Goal: Use online tool/utility: Utilize a website feature to perform a specific function

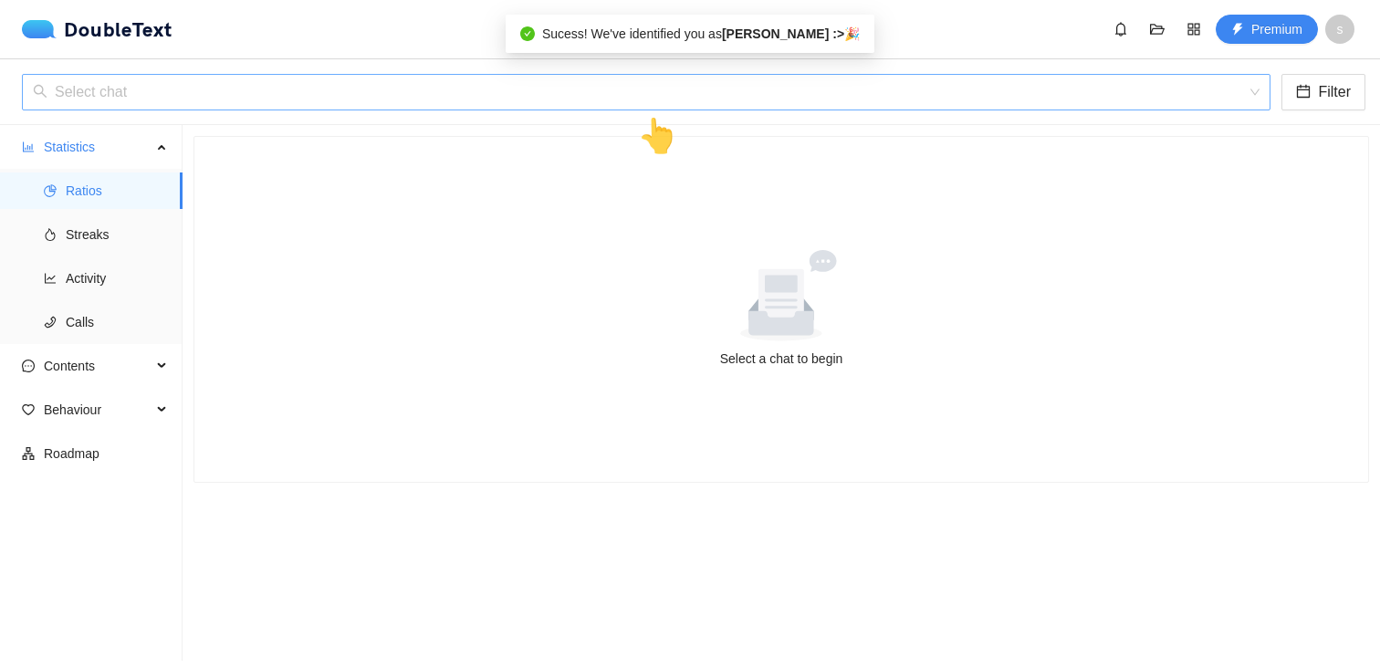
click at [748, 91] on input "search" at bounding box center [640, 92] width 1214 height 35
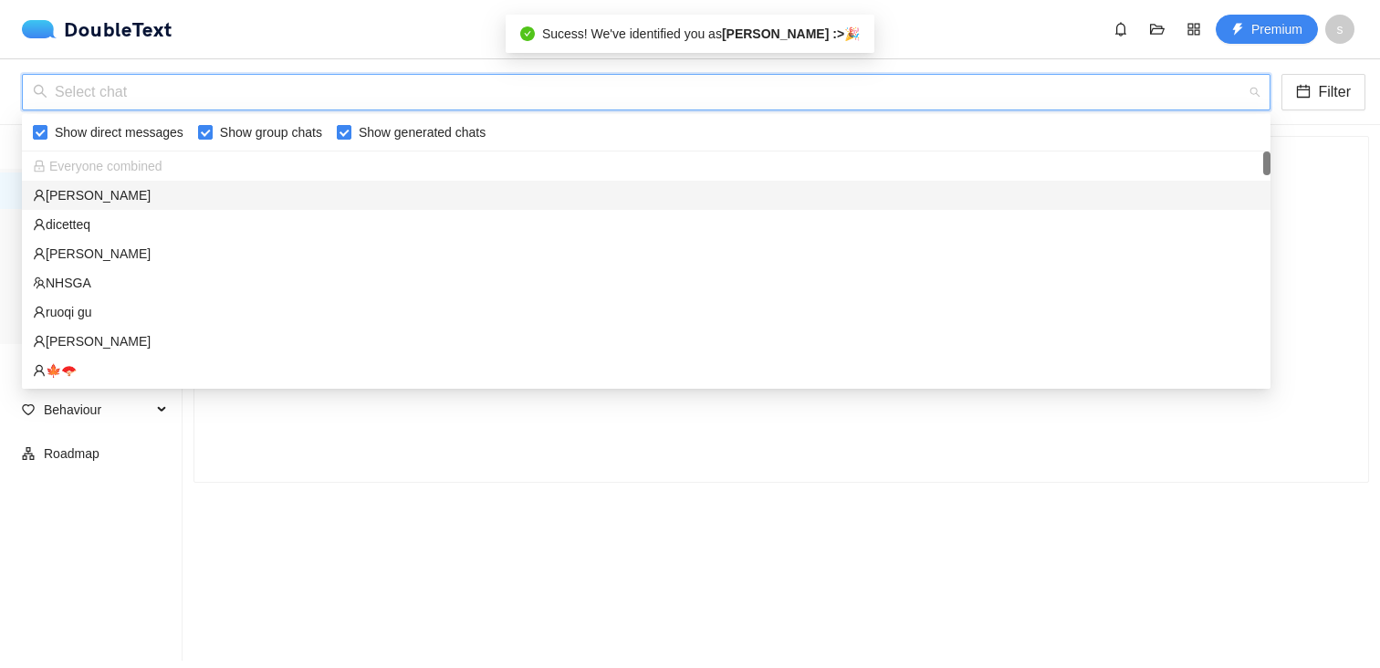
click at [708, 194] on div "[PERSON_NAME]" at bounding box center [646, 195] width 1227 height 20
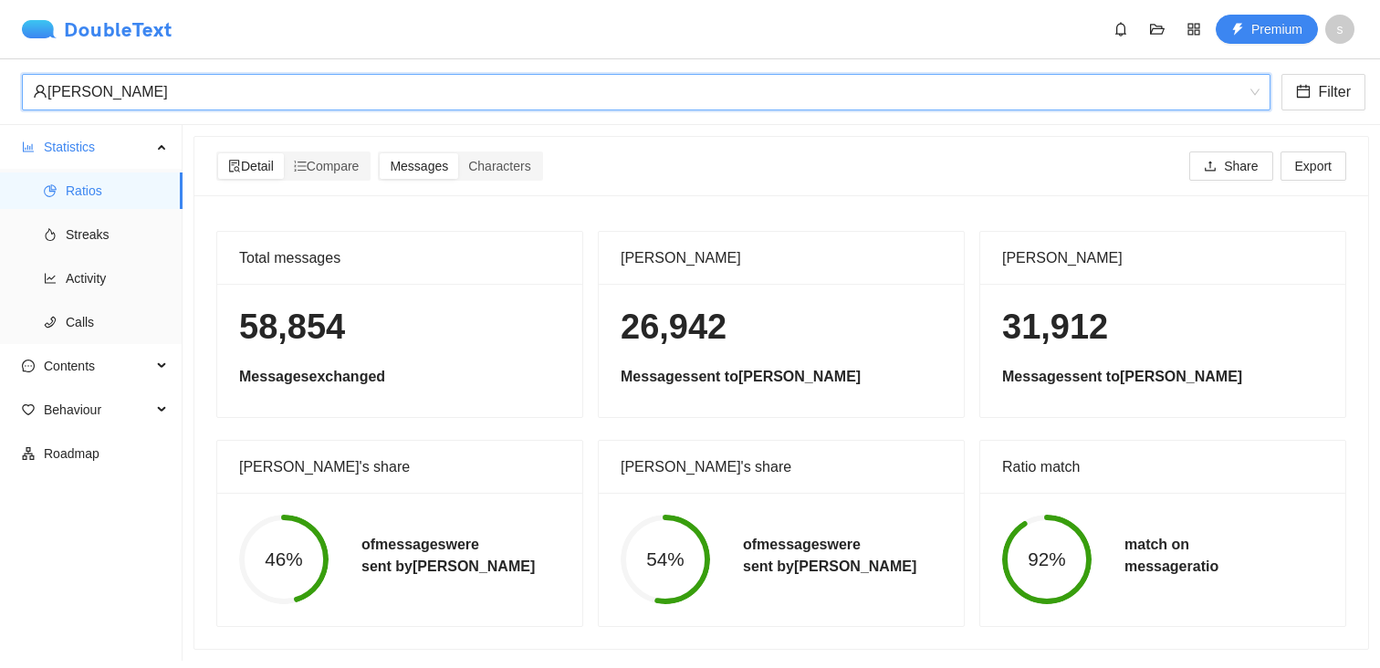
click at [120, 29] on div "DoubleText" at bounding box center [97, 29] width 151 height 18
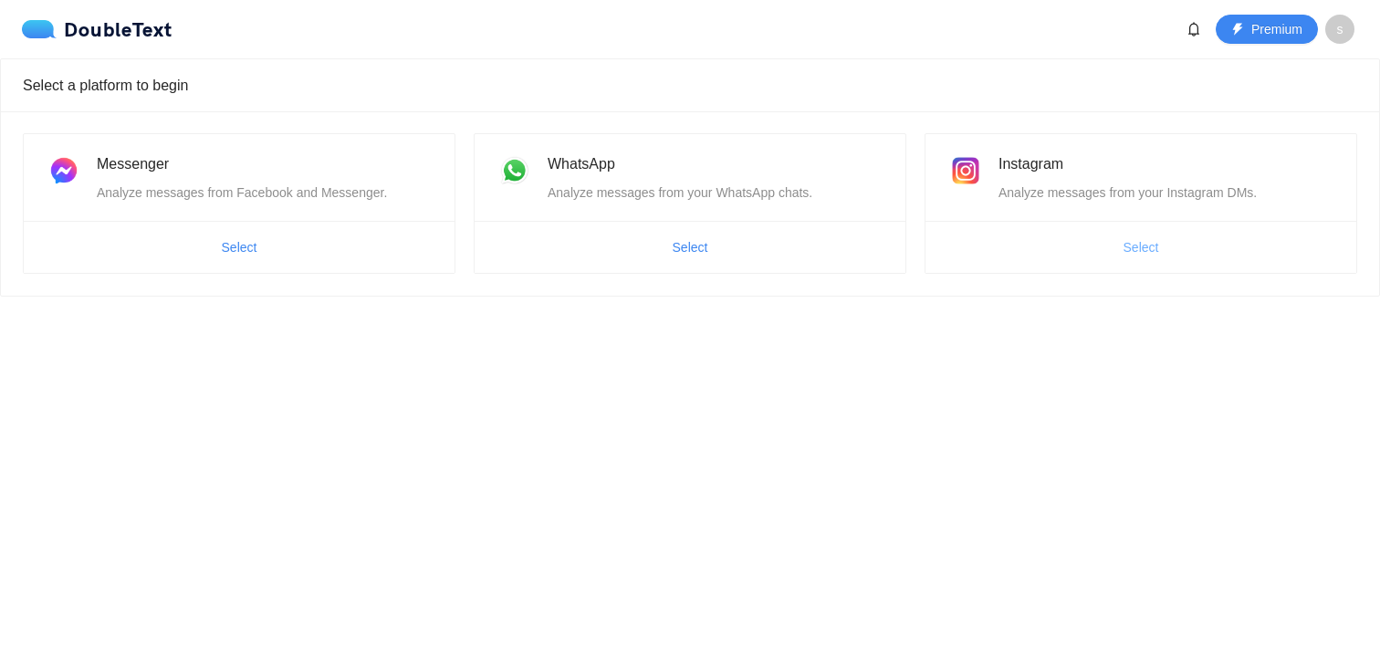
click at [1153, 241] on span "Select" at bounding box center [1142, 247] width 36 height 20
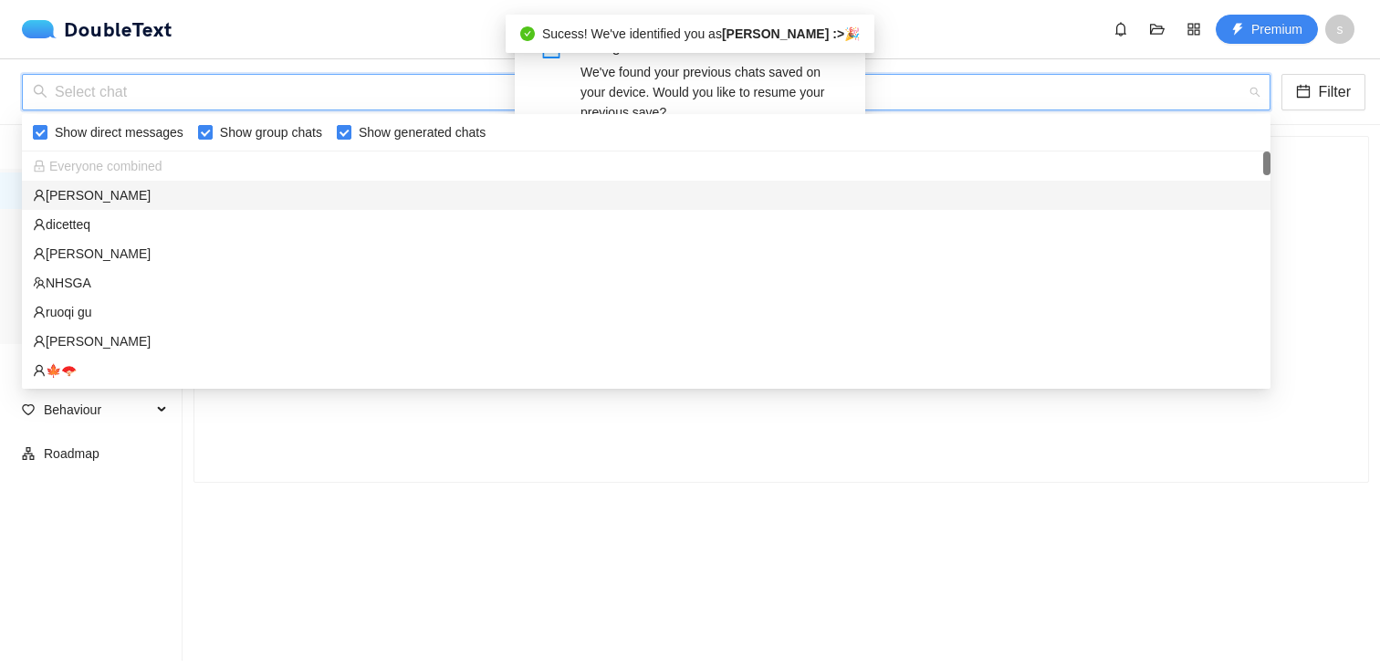
click at [1151, 103] on input "search" at bounding box center [640, 92] width 1214 height 35
click at [1138, 185] on div "[PERSON_NAME]" at bounding box center [646, 195] width 1227 height 20
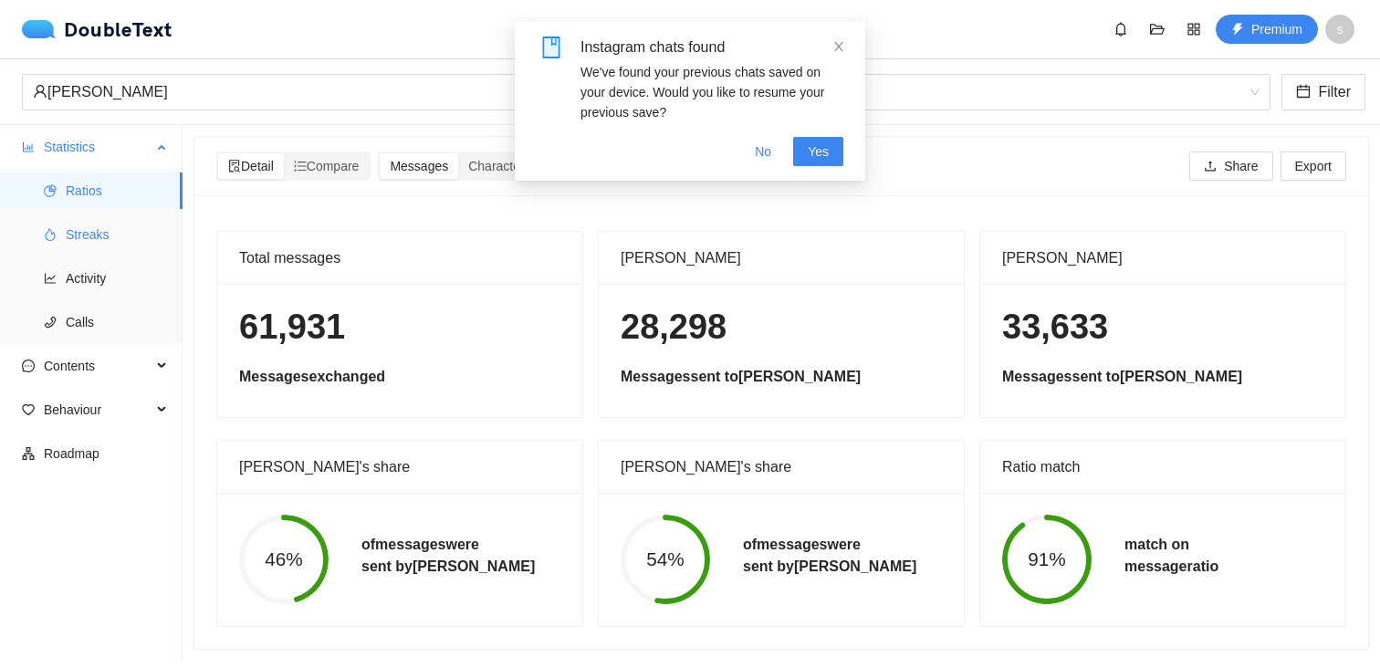
click at [122, 236] on span "Streaks" at bounding box center [117, 234] width 102 height 37
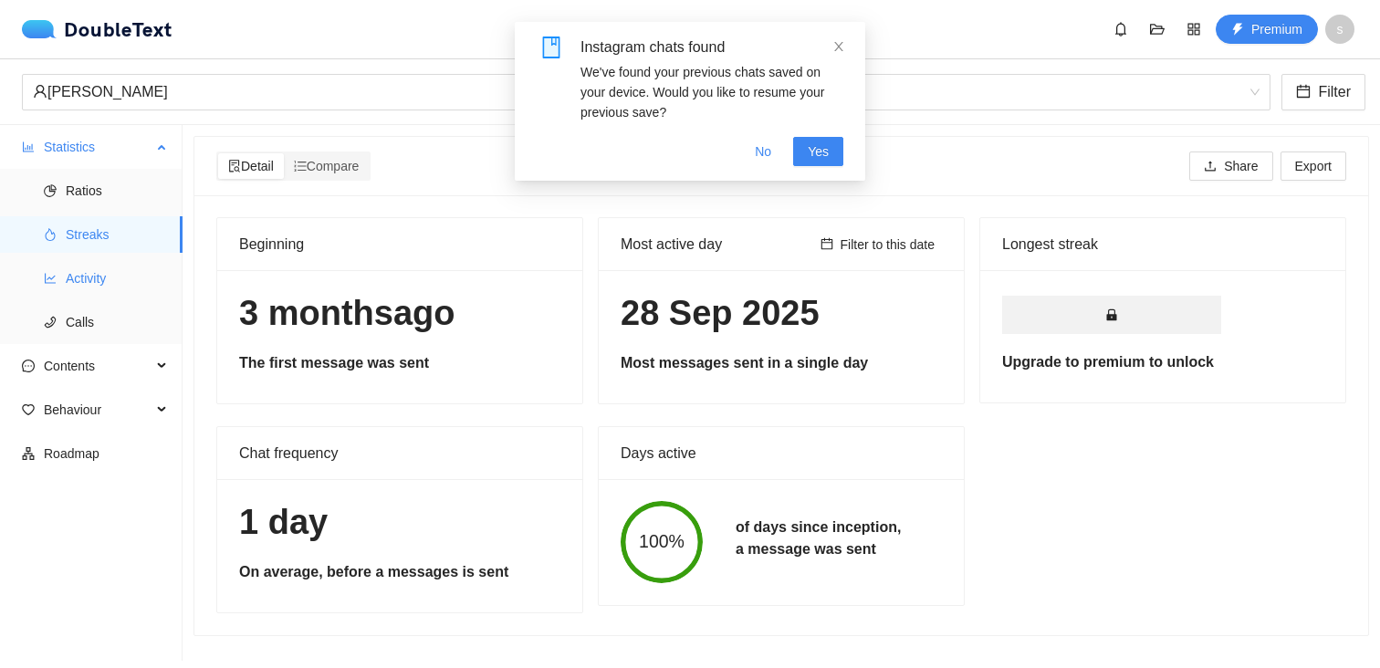
click at [94, 273] on span "Activity" at bounding box center [117, 278] width 102 height 37
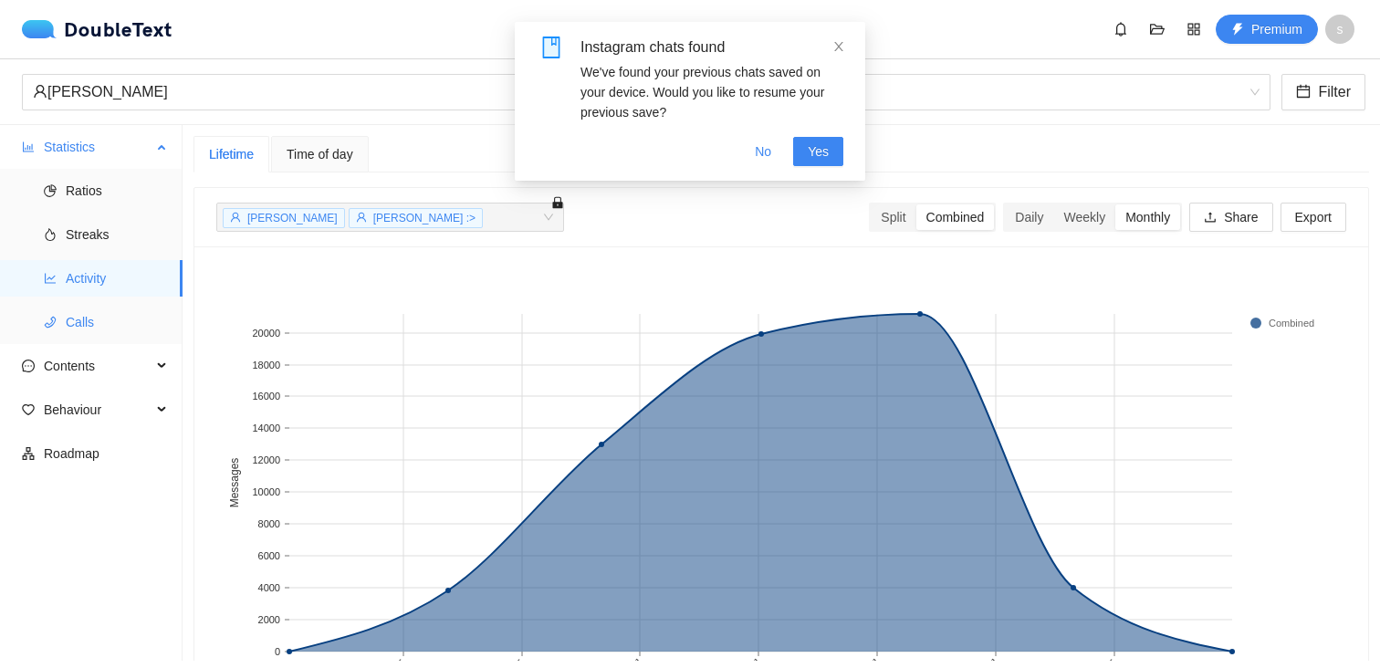
click at [104, 314] on span "Calls" at bounding box center [117, 322] width 102 height 37
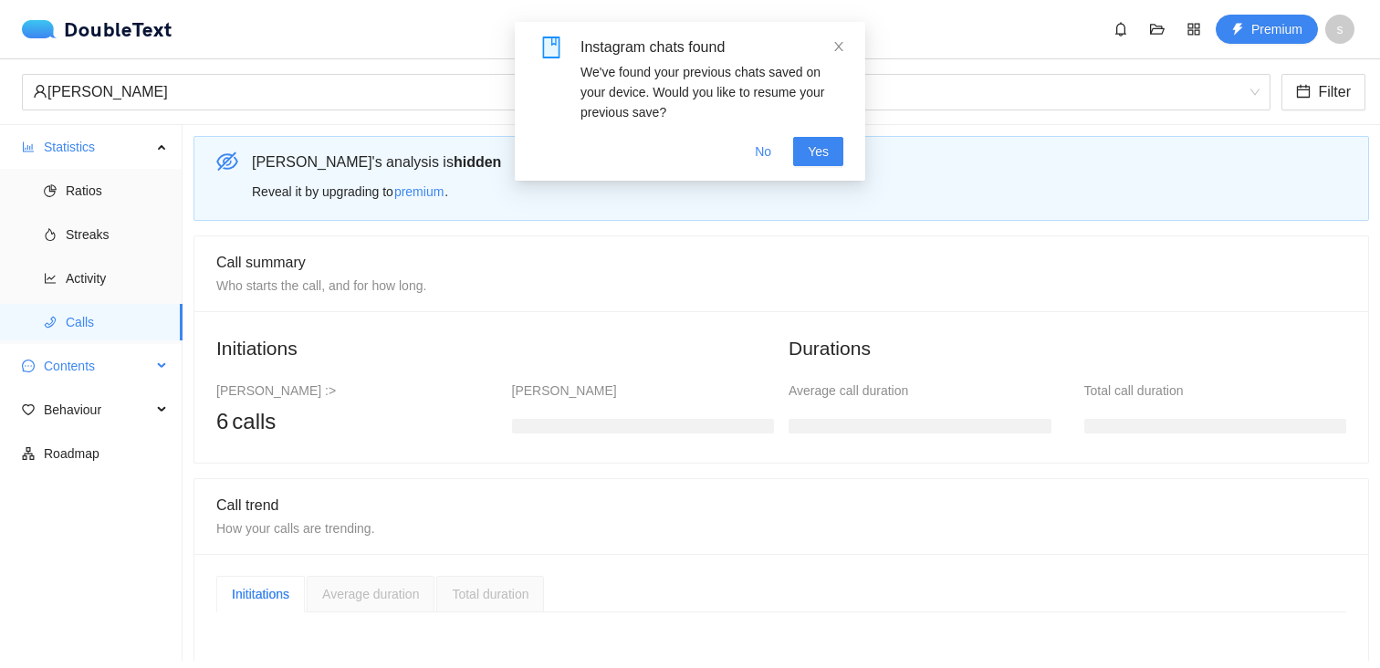
click at [79, 372] on span "Contents" at bounding box center [98, 366] width 108 height 37
click at [82, 197] on span "Ratios" at bounding box center [117, 191] width 102 height 37
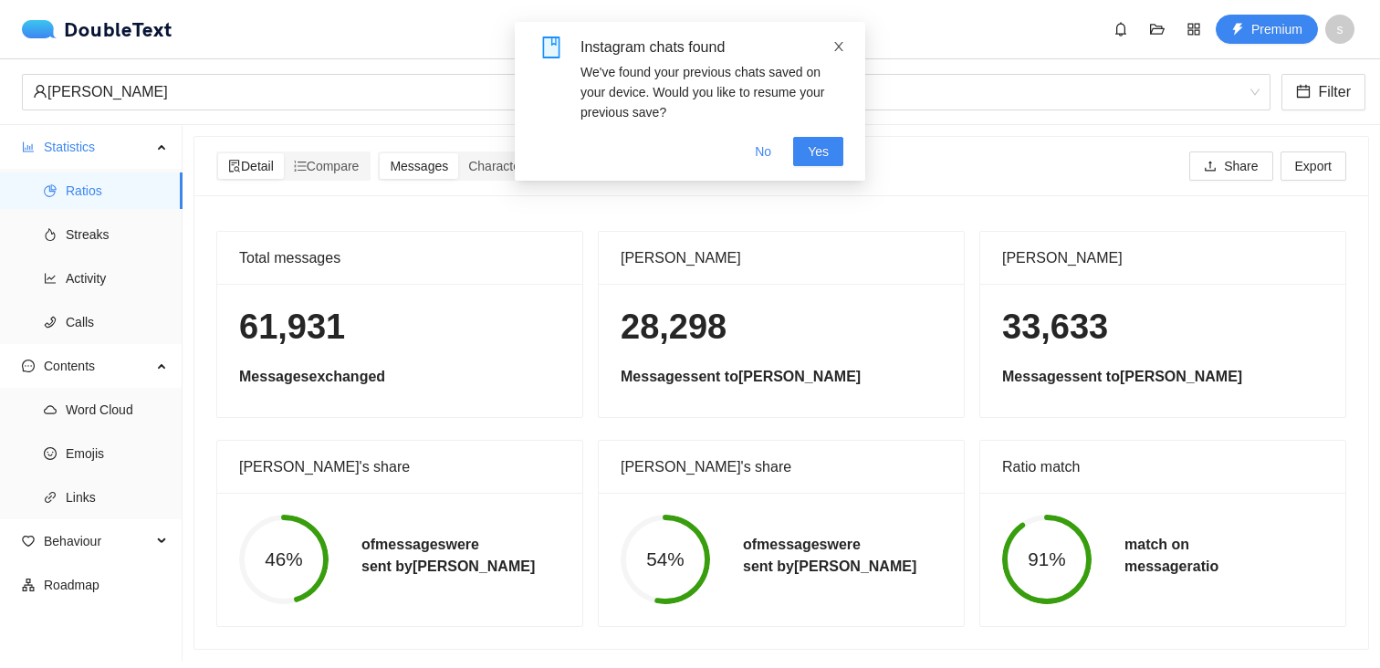
click at [837, 42] on icon "close" at bounding box center [838, 46] width 13 height 13
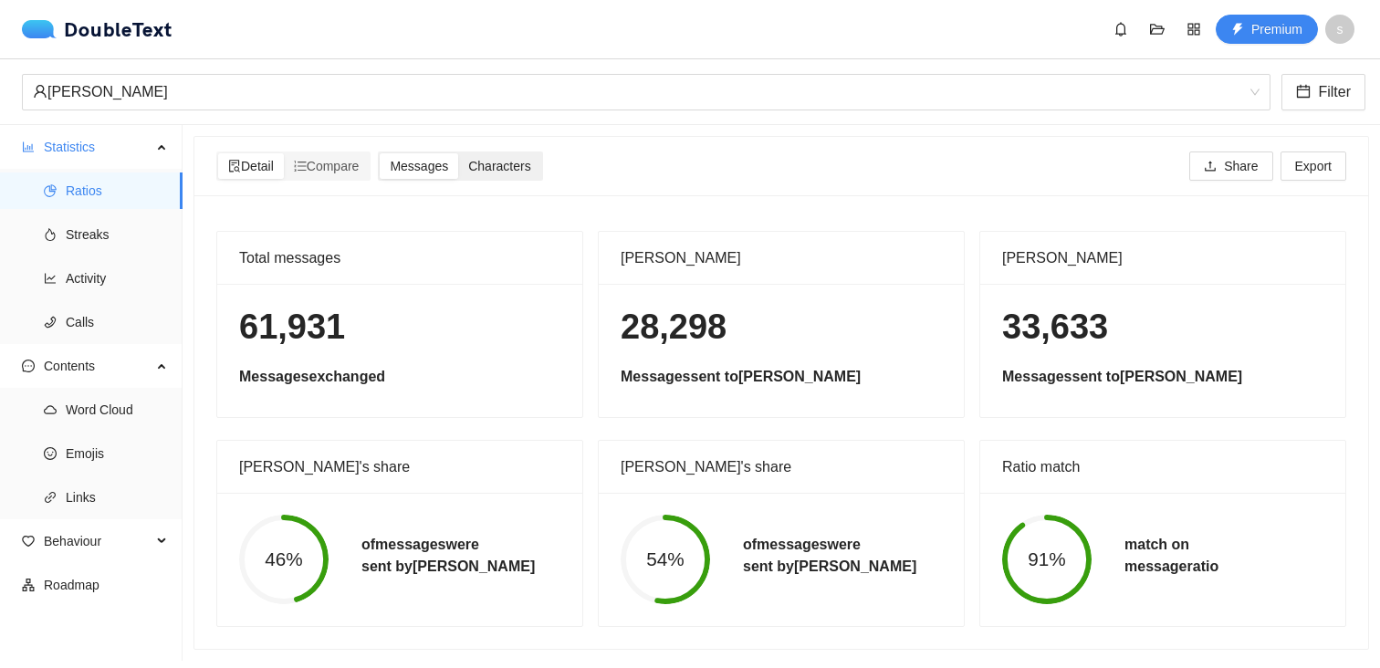
click at [490, 155] on div "Characters" at bounding box center [499, 166] width 82 height 26
click at [458, 153] on input "Characters" at bounding box center [458, 153] width 0 height 0
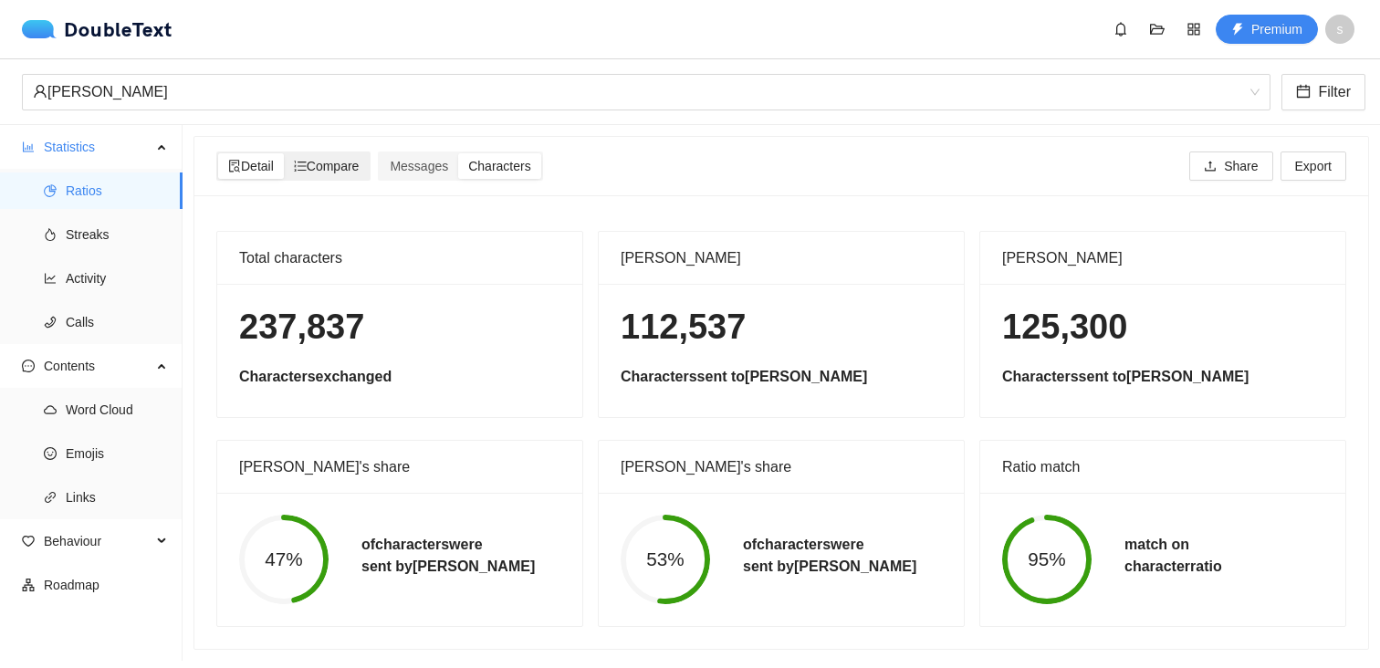
click at [330, 171] on span "Compare" at bounding box center [327, 166] width 66 height 15
click at [284, 153] on input "Compare" at bounding box center [284, 153] width 0 height 0
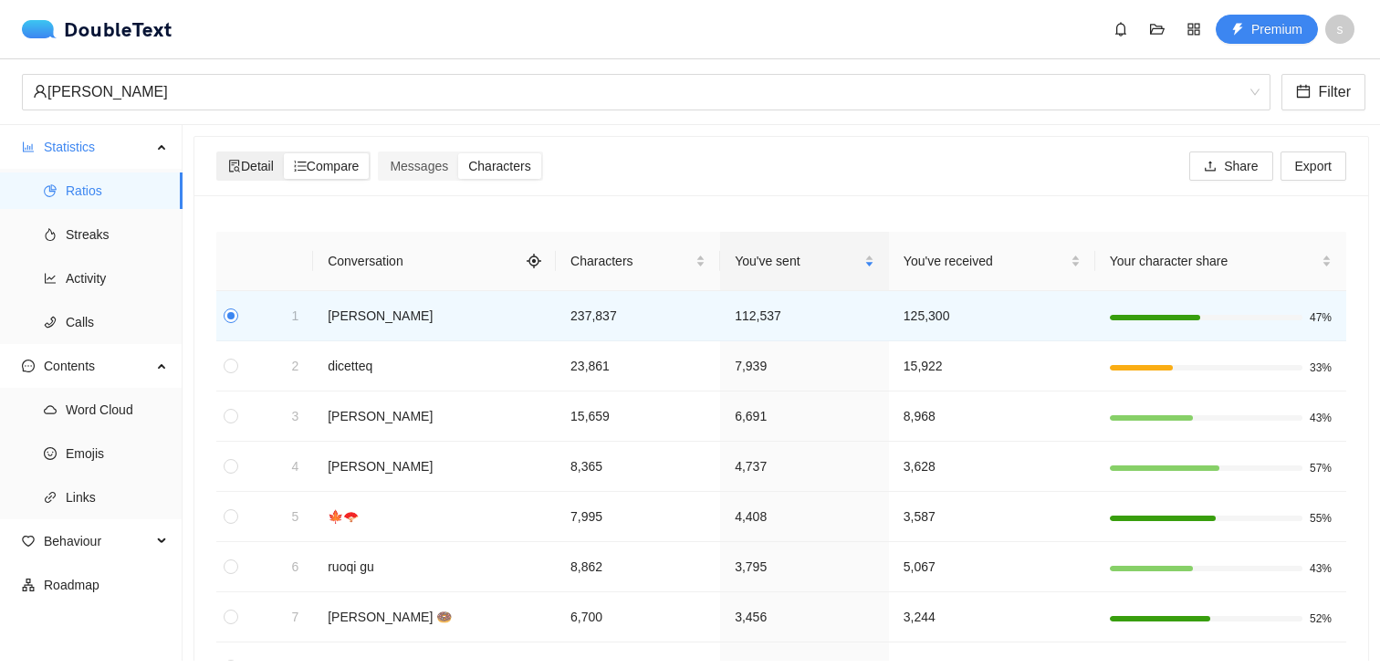
click at [266, 162] on span "Detail" at bounding box center [251, 166] width 46 height 15
click at [218, 153] on input "Detail" at bounding box center [218, 153] width 0 height 0
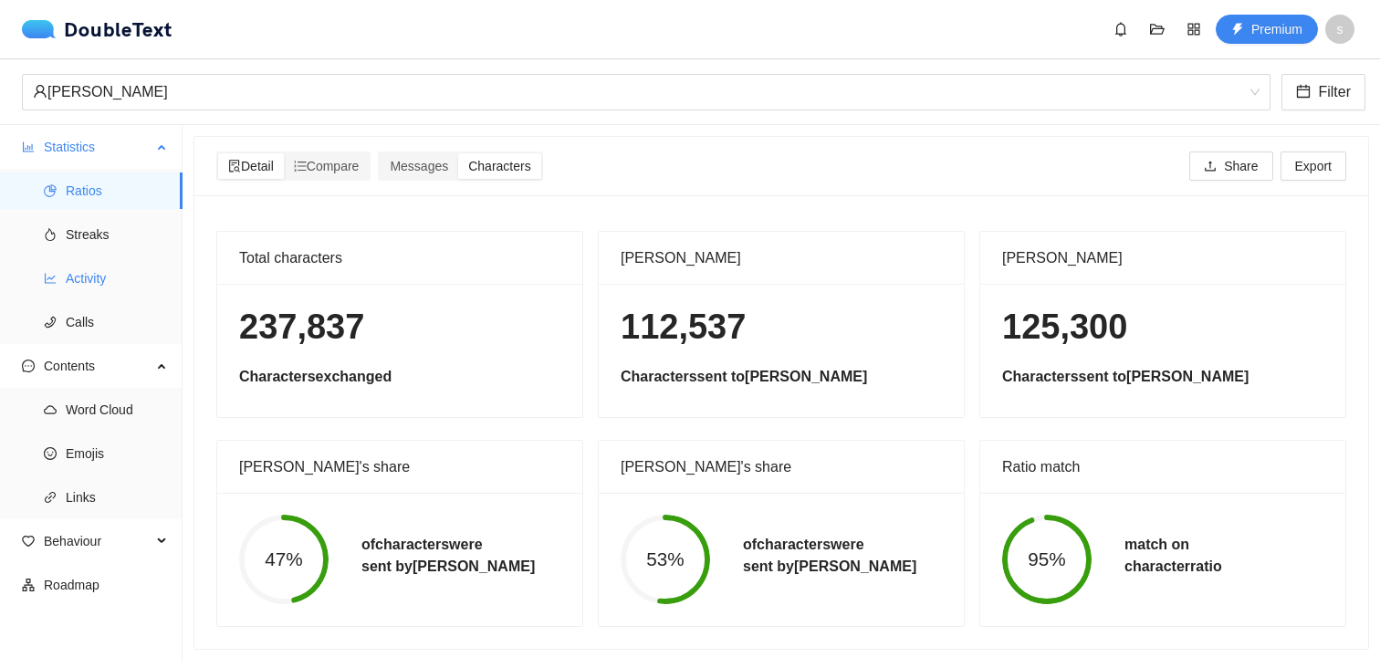
click at [114, 275] on span "Activity" at bounding box center [117, 278] width 102 height 37
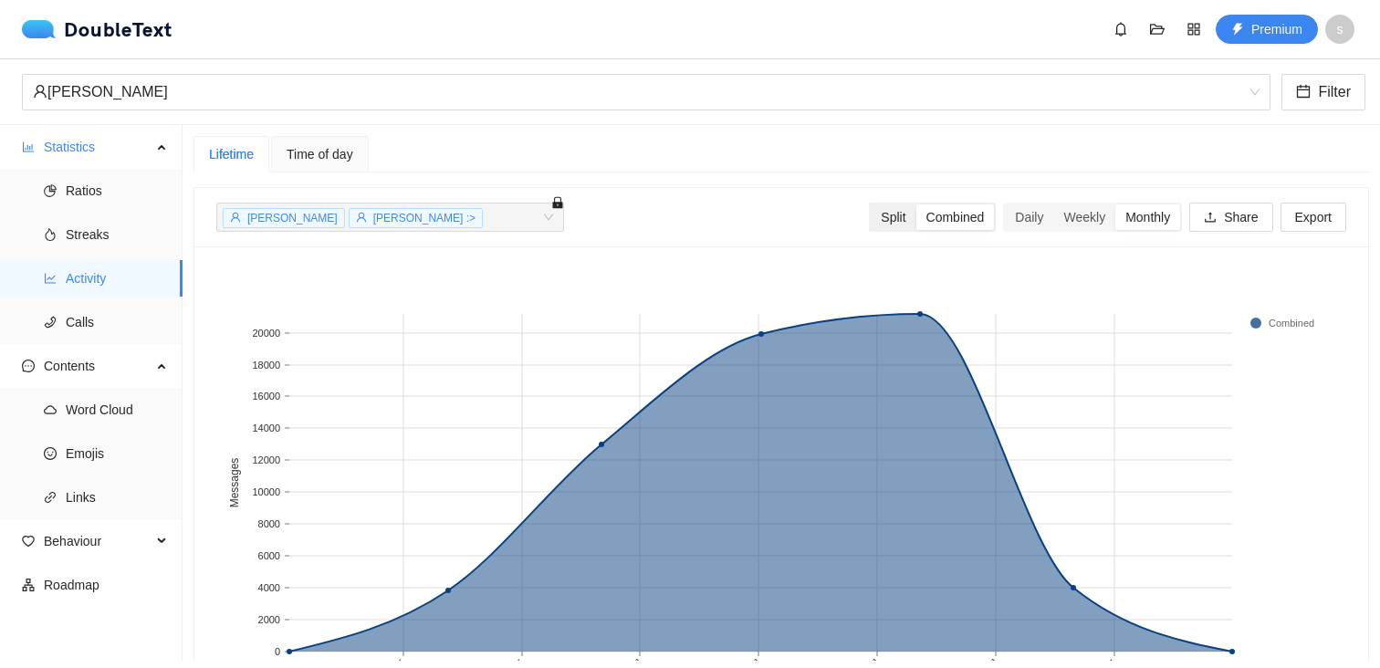
click at [878, 213] on div "Split" at bounding box center [893, 217] width 45 height 26
click at [871, 204] on input "Split" at bounding box center [871, 204] width 0 height 0
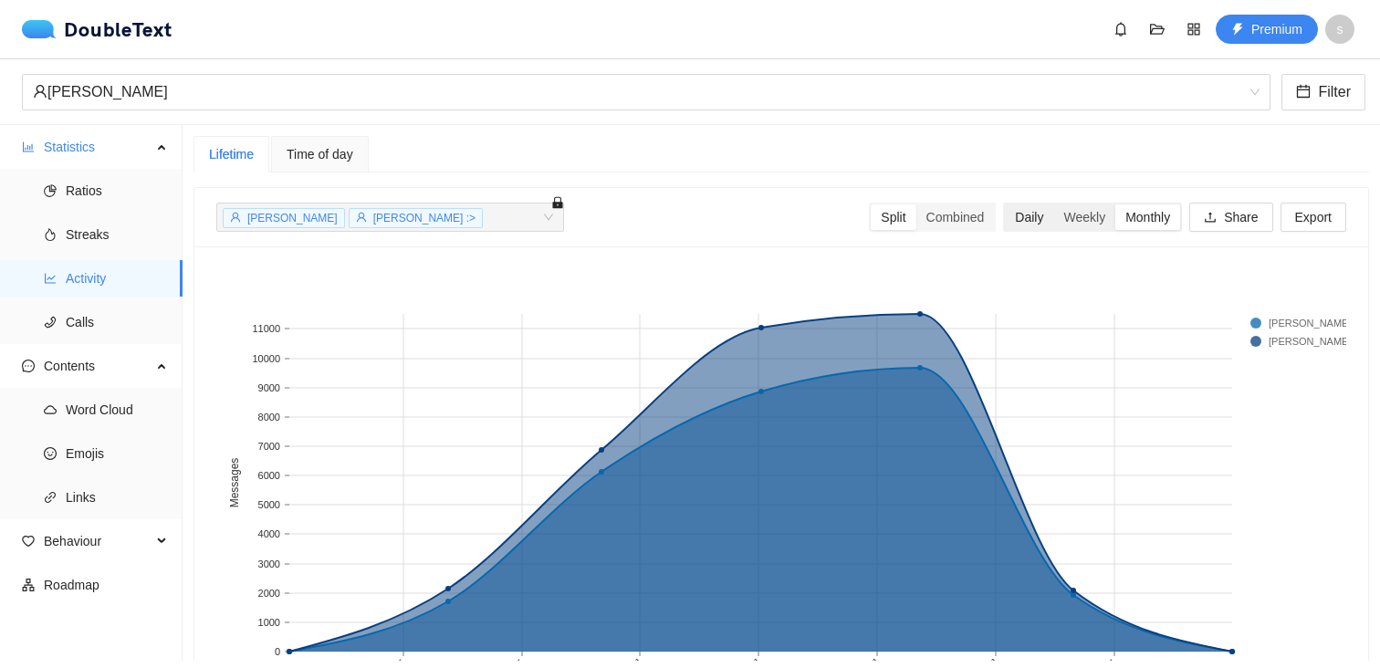
click at [1009, 218] on div "Daily" at bounding box center [1029, 217] width 48 height 26
click at [1005, 204] on input "Daily" at bounding box center [1005, 204] width 0 height 0
